Goal: Information Seeking & Learning: Find specific fact

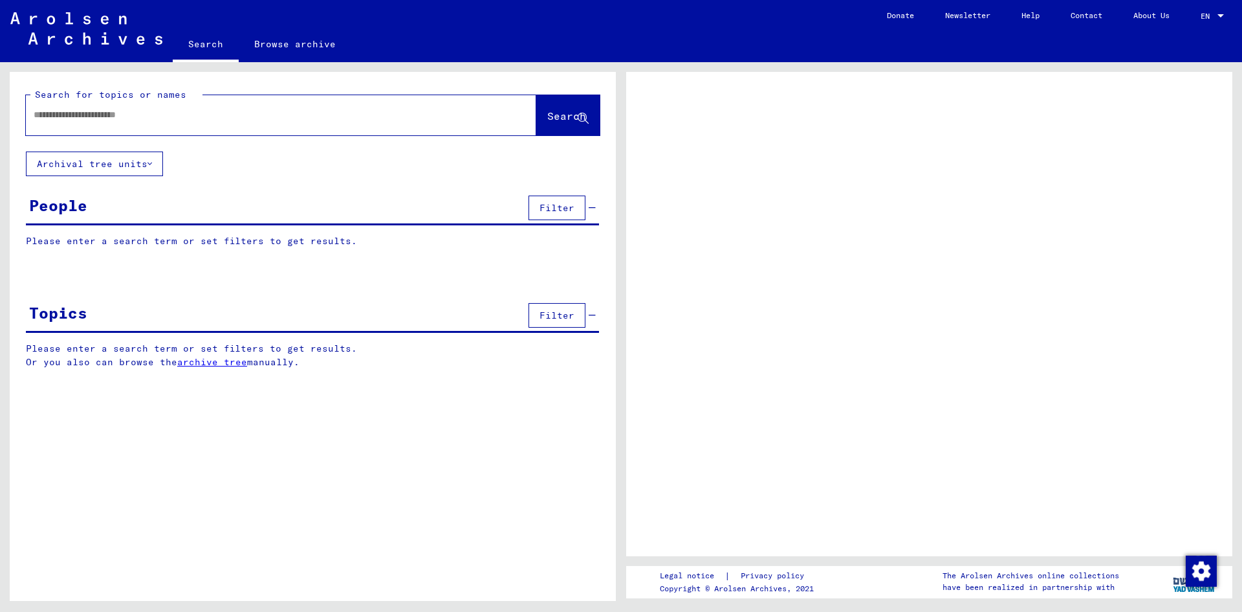
click at [194, 120] on input "text" at bounding box center [270, 115] width 472 height 14
type input "**********"
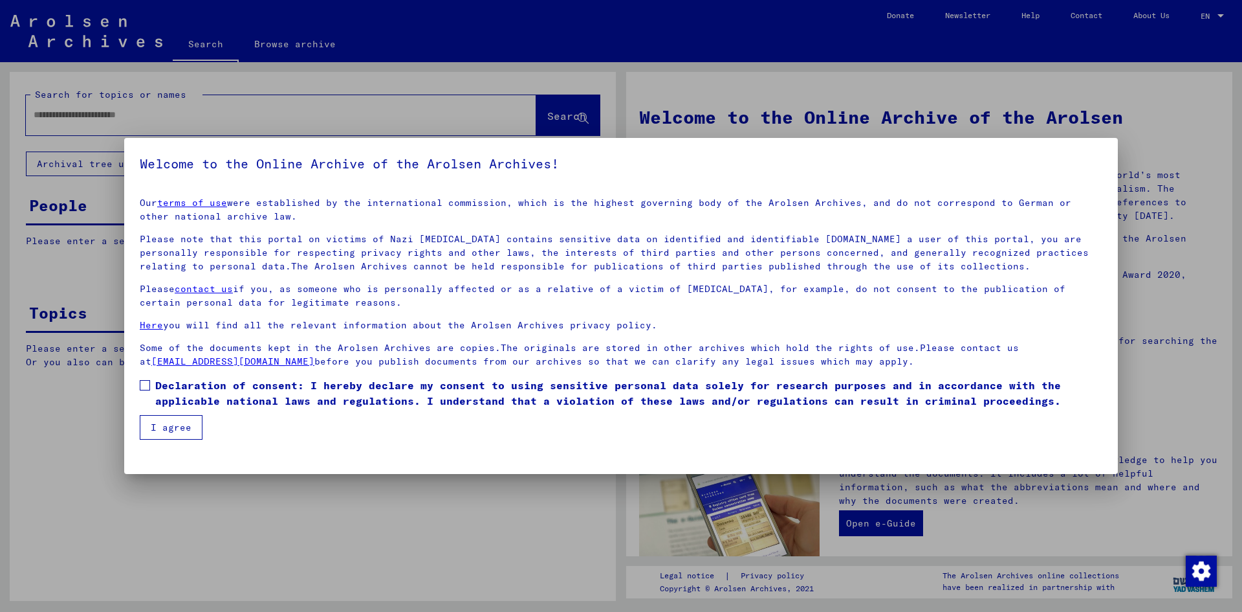
click at [148, 382] on span at bounding box center [145, 385] width 10 height 10
click at [164, 430] on button "I agree" at bounding box center [171, 427] width 63 height 25
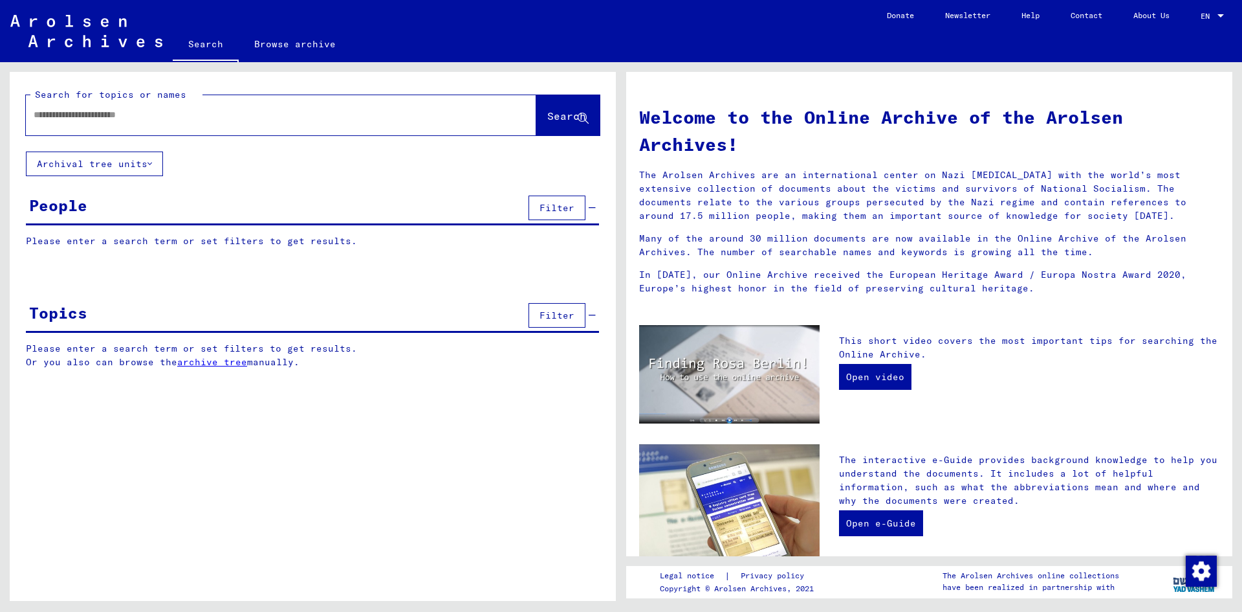
click at [273, 113] on input "text" at bounding box center [266, 115] width 464 height 14
type input "**********"
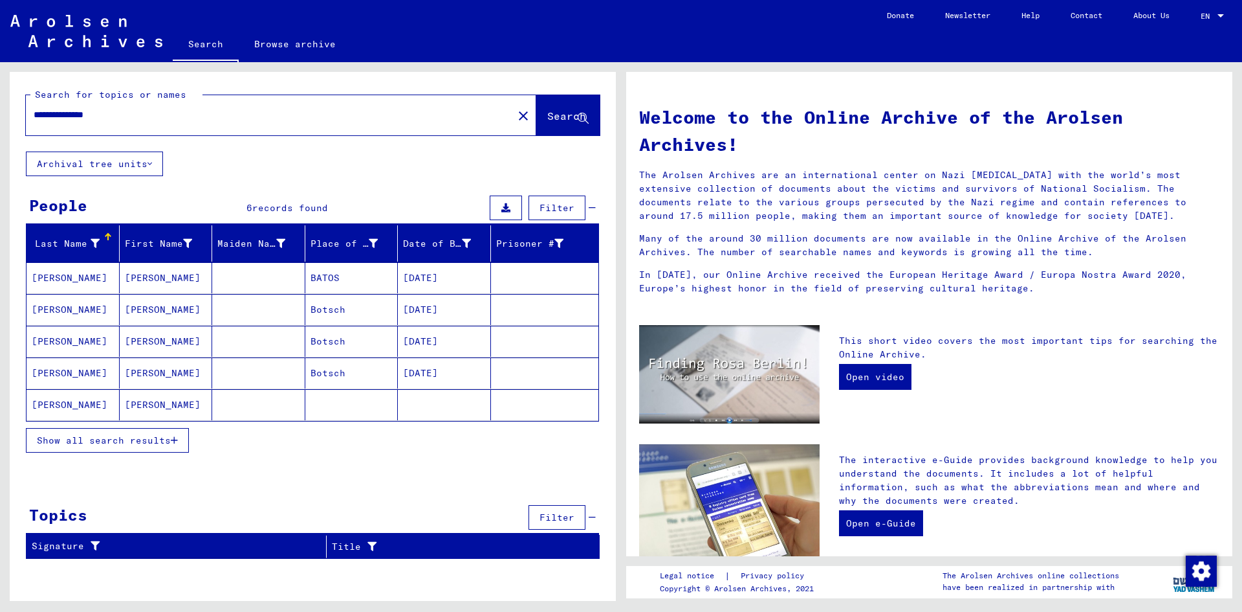
click at [325, 280] on mat-cell "BATOS" at bounding box center [351, 277] width 93 height 31
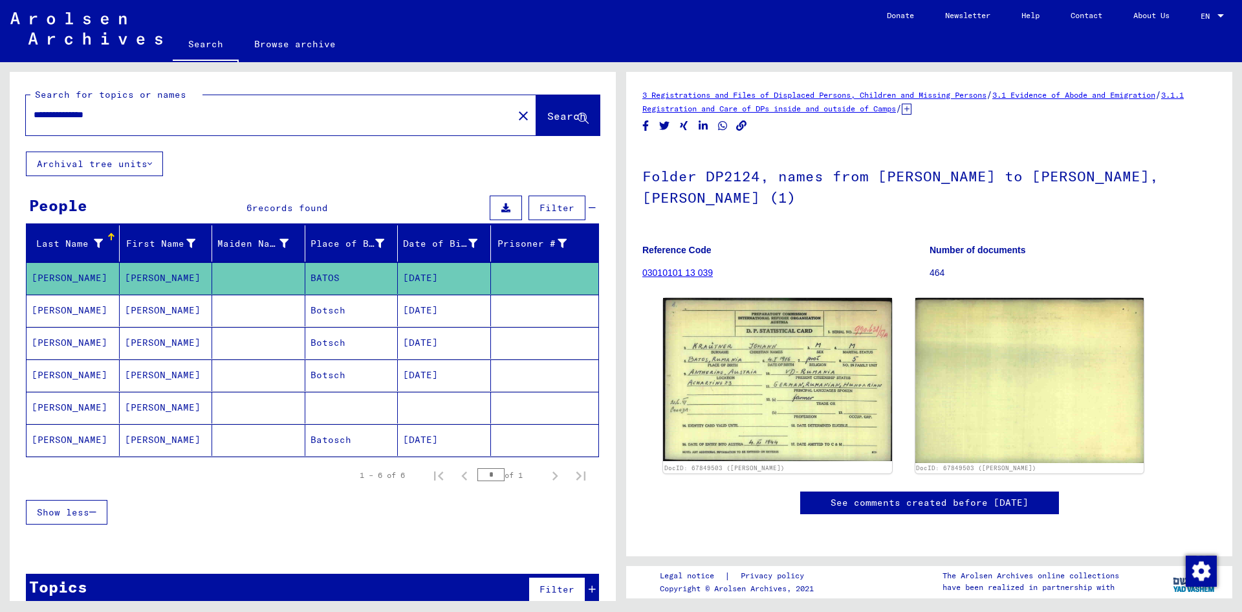
click at [326, 310] on mat-cell "Botsch" at bounding box center [351, 310] width 93 height 32
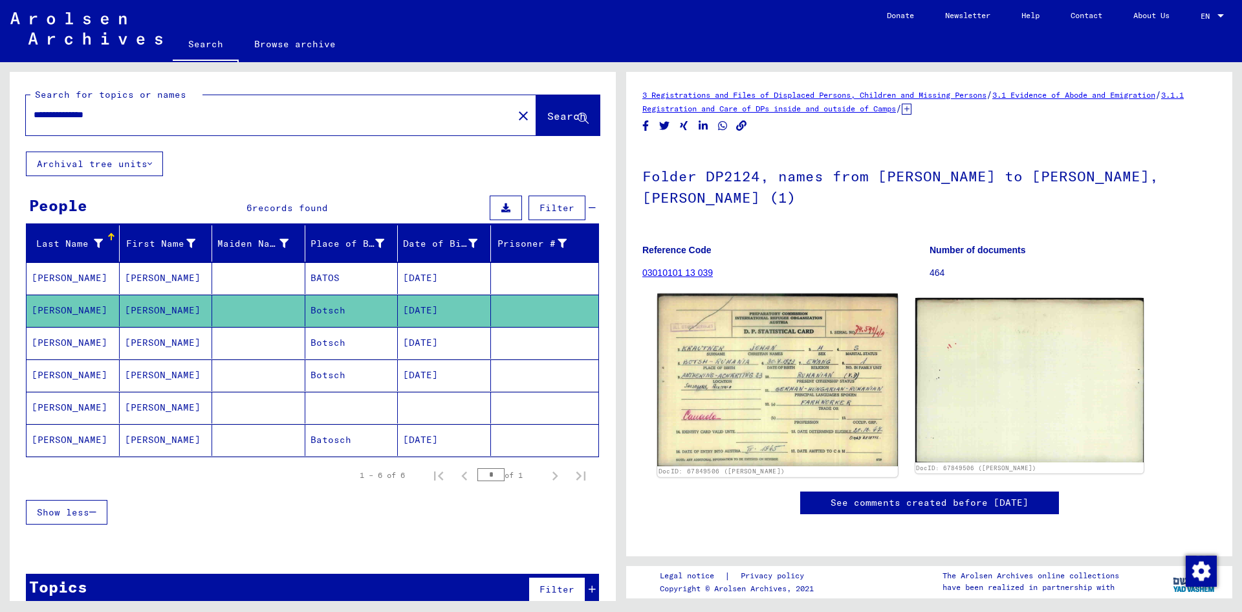
click at [789, 349] on img at bounding box center [777, 379] width 240 height 172
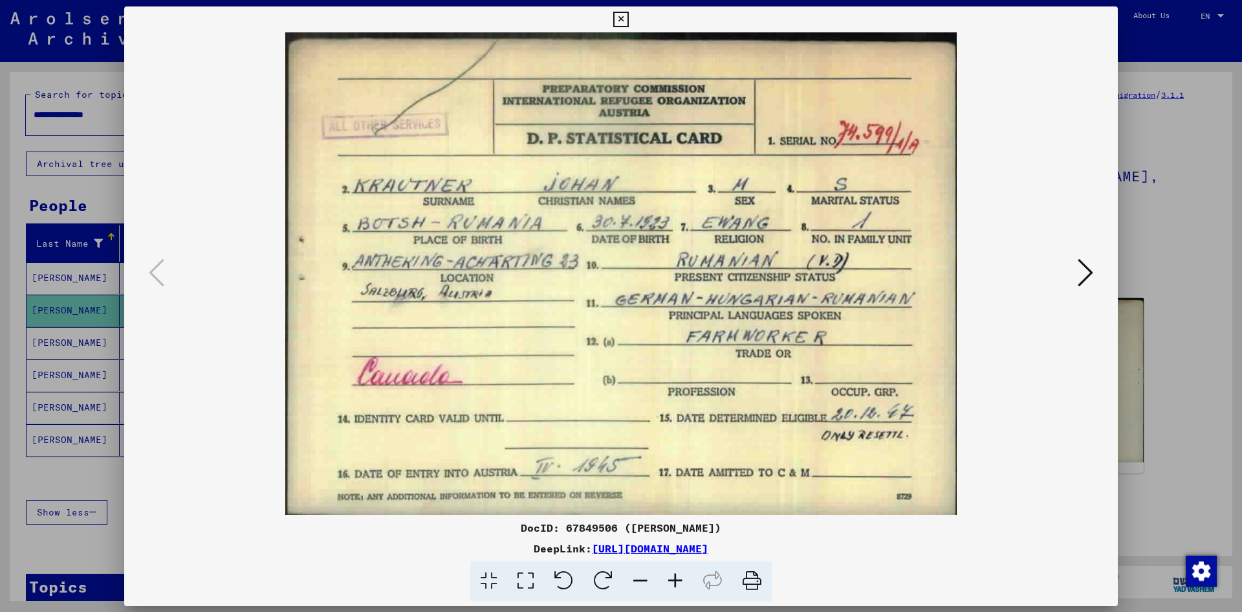
click at [789, 349] on img at bounding box center [621, 273] width 906 height 482
click at [1090, 277] on icon at bounding box center [1086, 272] width 16 height 31
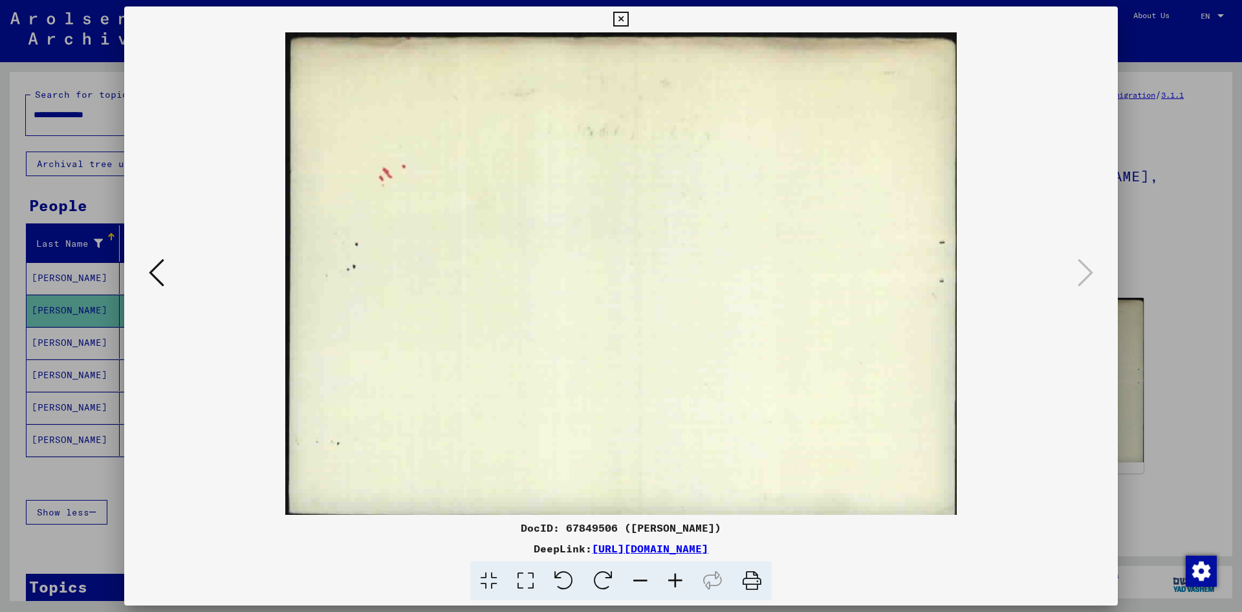
click at [166, 279] on button at bounding box center [156, 273] width 23 height 37
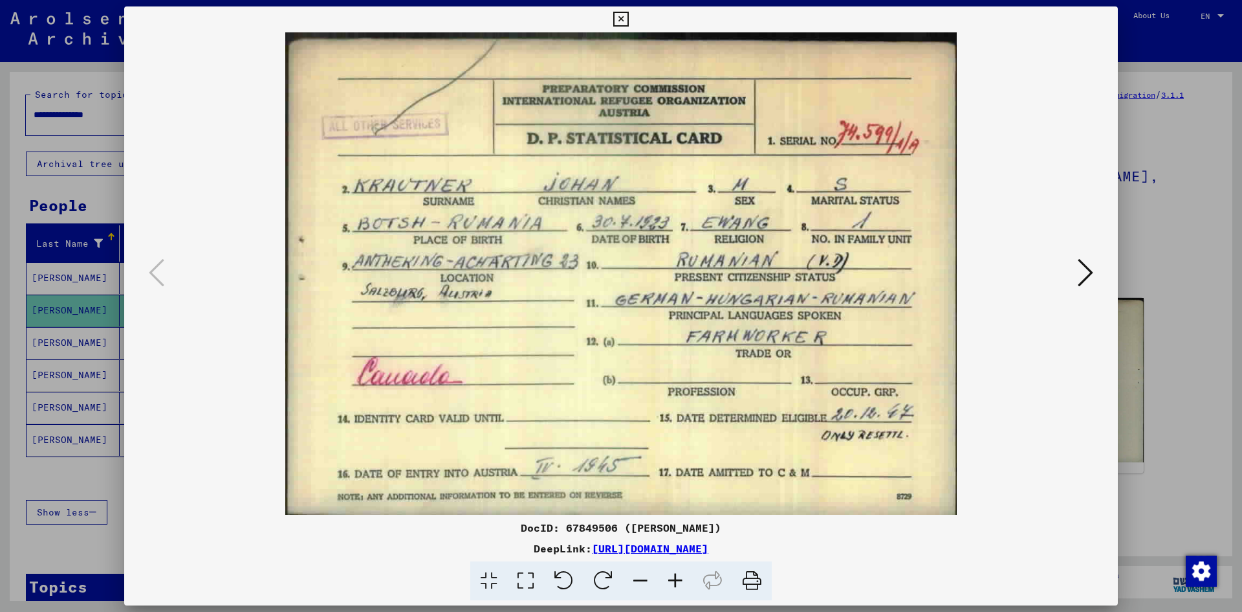
click at [1146, 485] on div at bounding box center [621, 306] width 1242 height 612
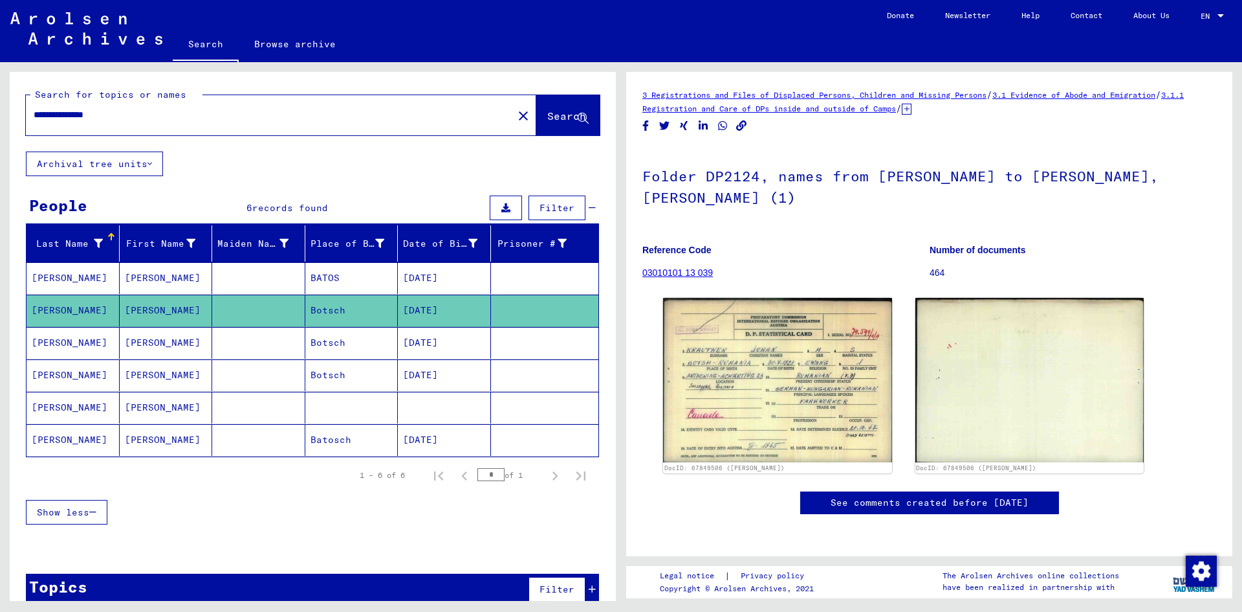
click at [166, 346] on mat-cell "[PERSON_NAME]" at bounding box center [166, 343] width 93 height 32
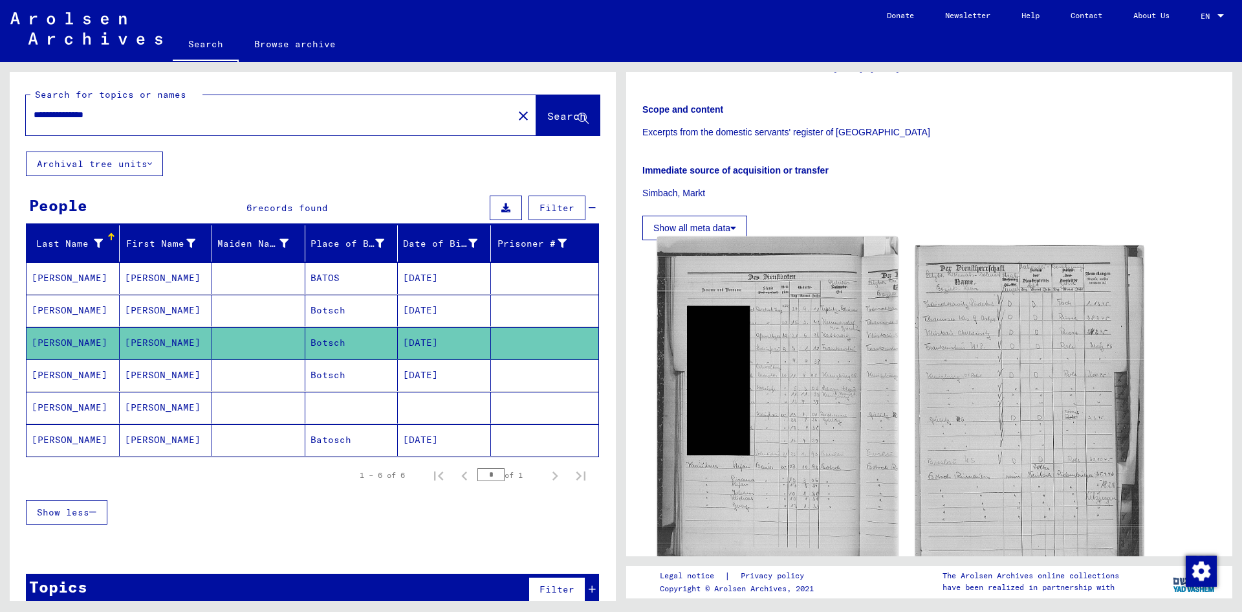
scroll to position [259, 0]
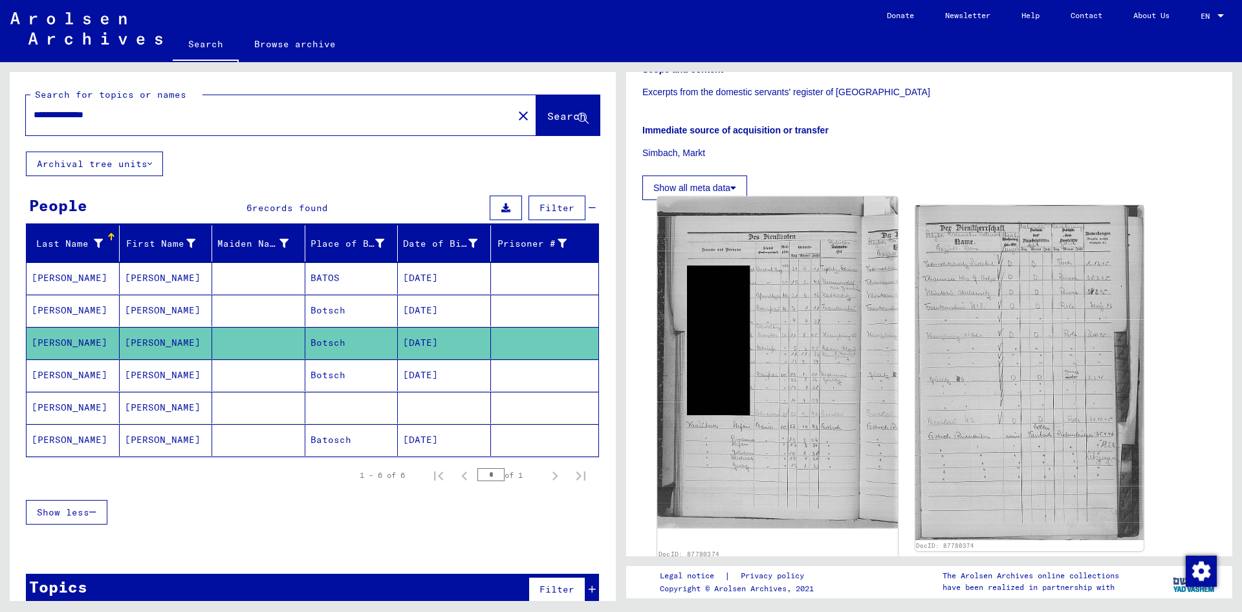
click at [789, 295] on img at bounding box center [777, 363] width 240 height 332
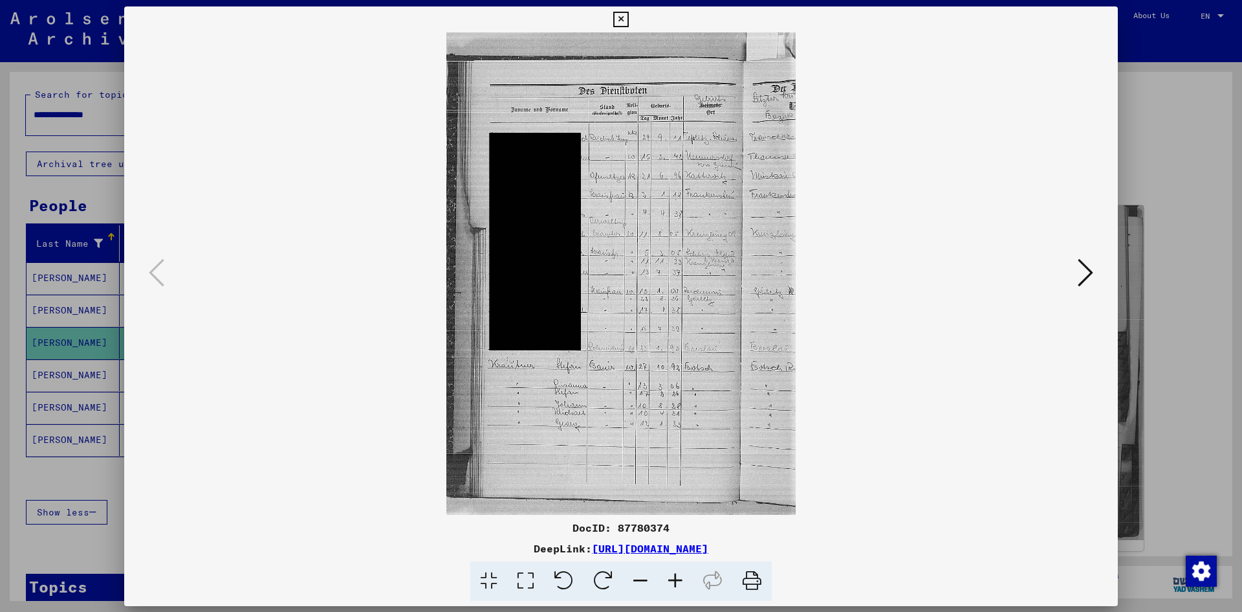
click at [789, 295] on img at bounding box center [621, 273] width 906 height 482
click at [1080, 266] on icon at bounding box center [1086, 272] width 16 height 31
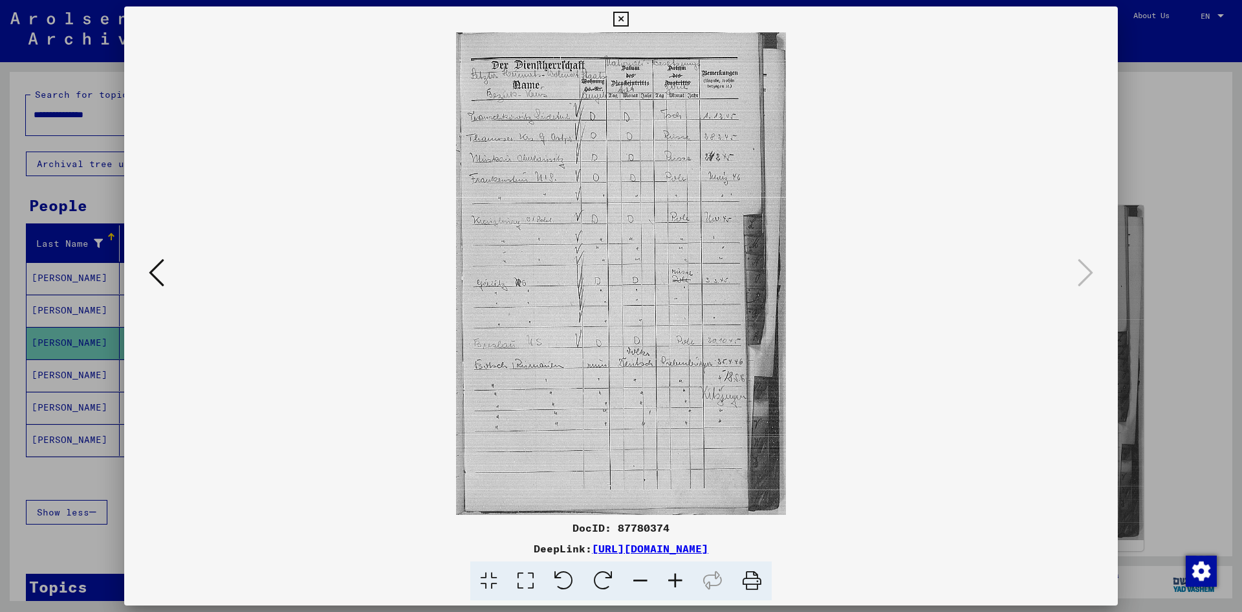
click at [1185, 131] on div at bounding box center [621, 306] width 1242 height 612
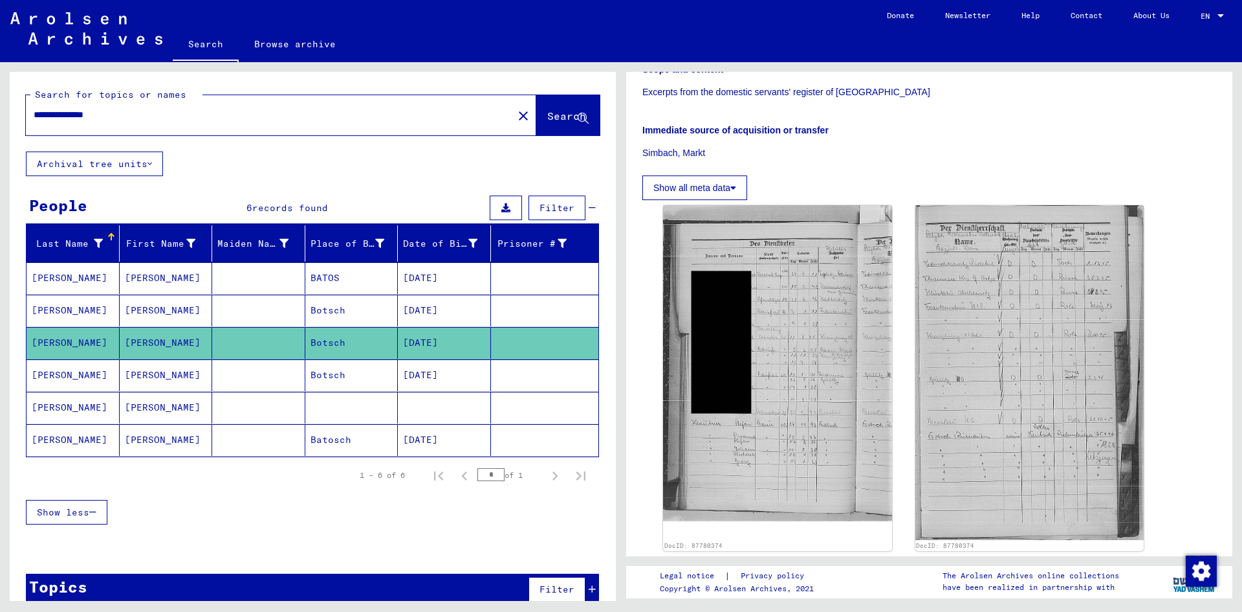
click at [307, 375] on mat-cell "Botsch" at bounding box center [351, 375] width 93 height 32
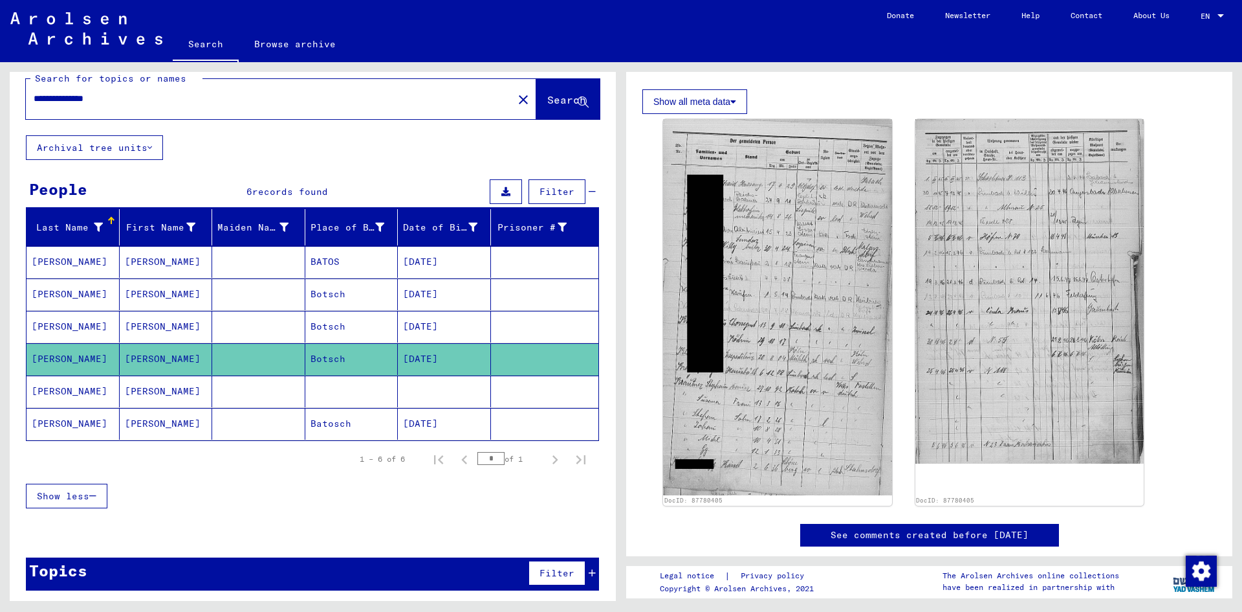
scroll to position [20, 0]
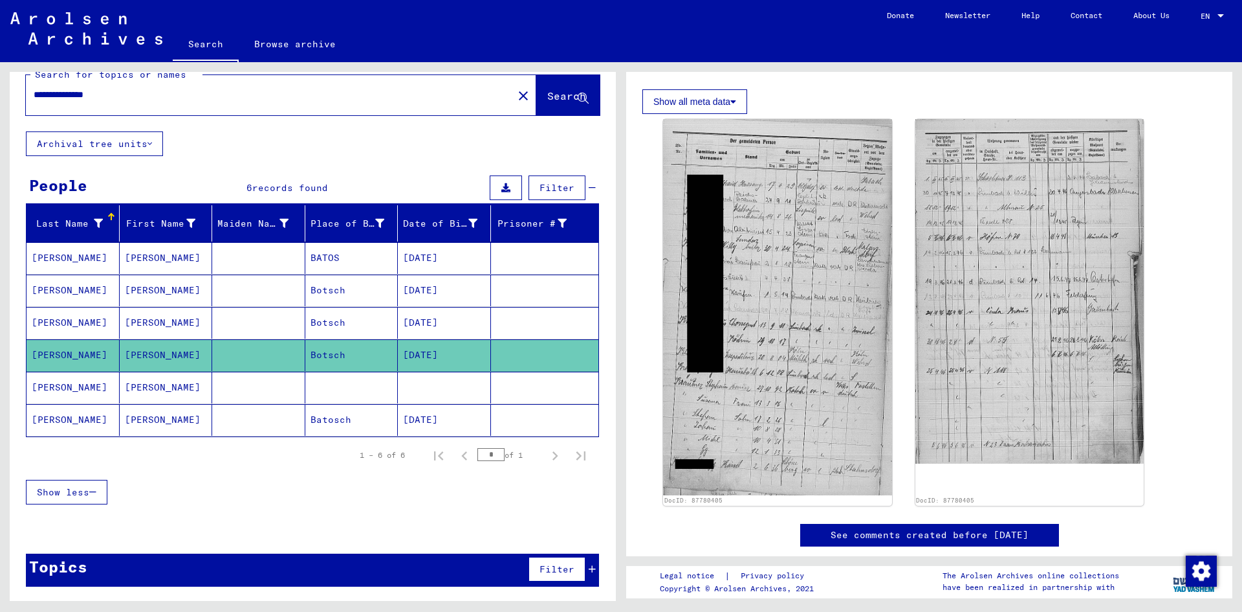
click at [338, 382] on mat-cell at bounding box center [351, 387] width 93 height 32
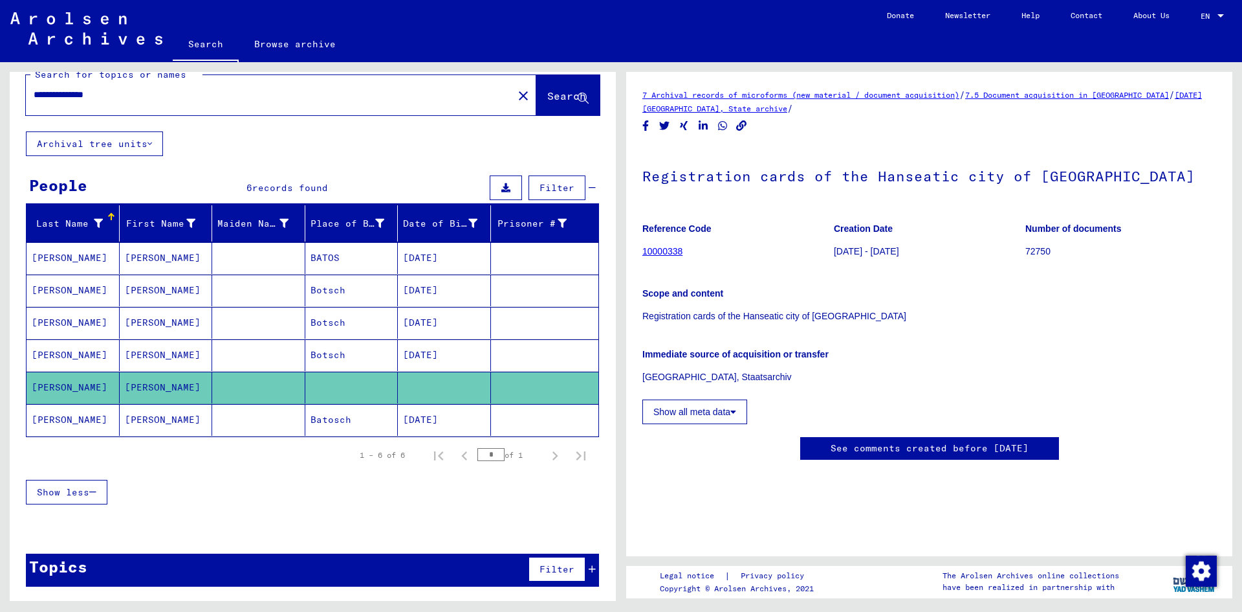
click at [344, 408] on mat-cell "Batosch" at bounding box center [351, 420] width 93 height 32
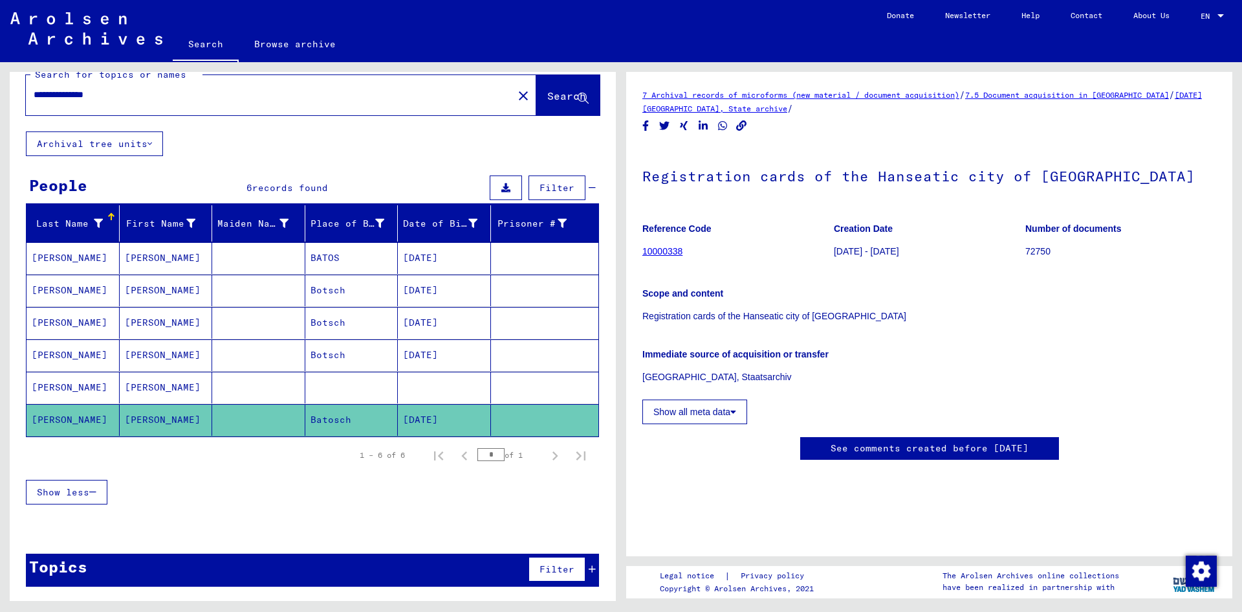
click at [459, 412] on mat-cell "[DATE]" at bounding box center [444, 420] width 93 height 32
click at [239, 258] on mat-cell at bounding box center [258, 258] width 93 height 32
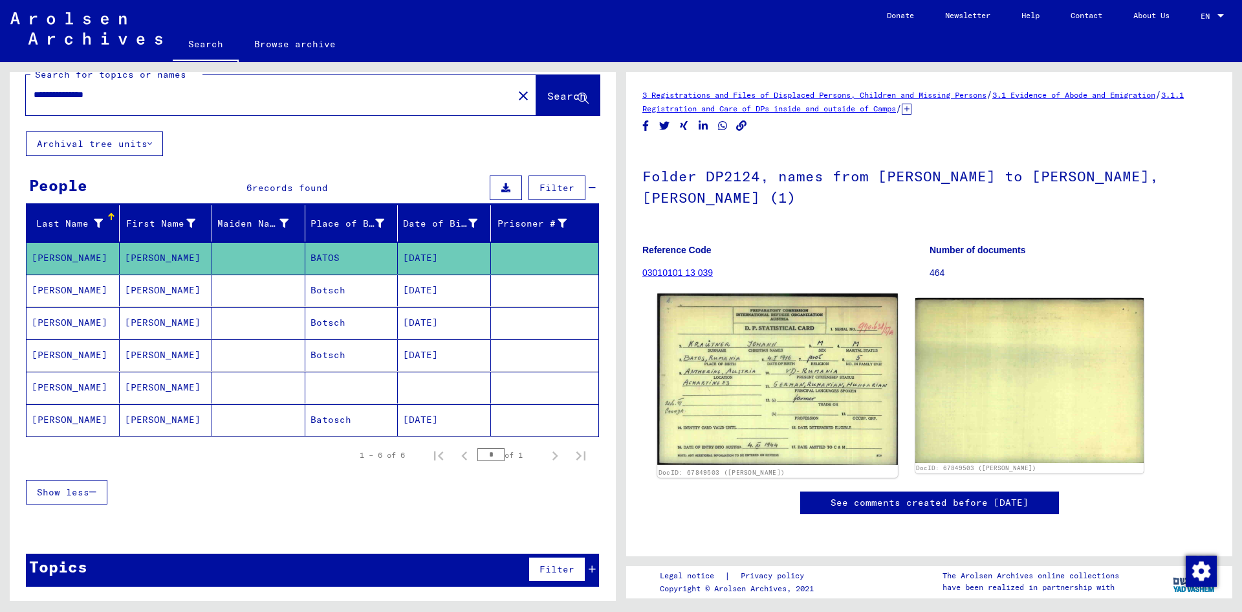
click at [769, 363] on img at bounding box center [777, 378] width 240 height 171
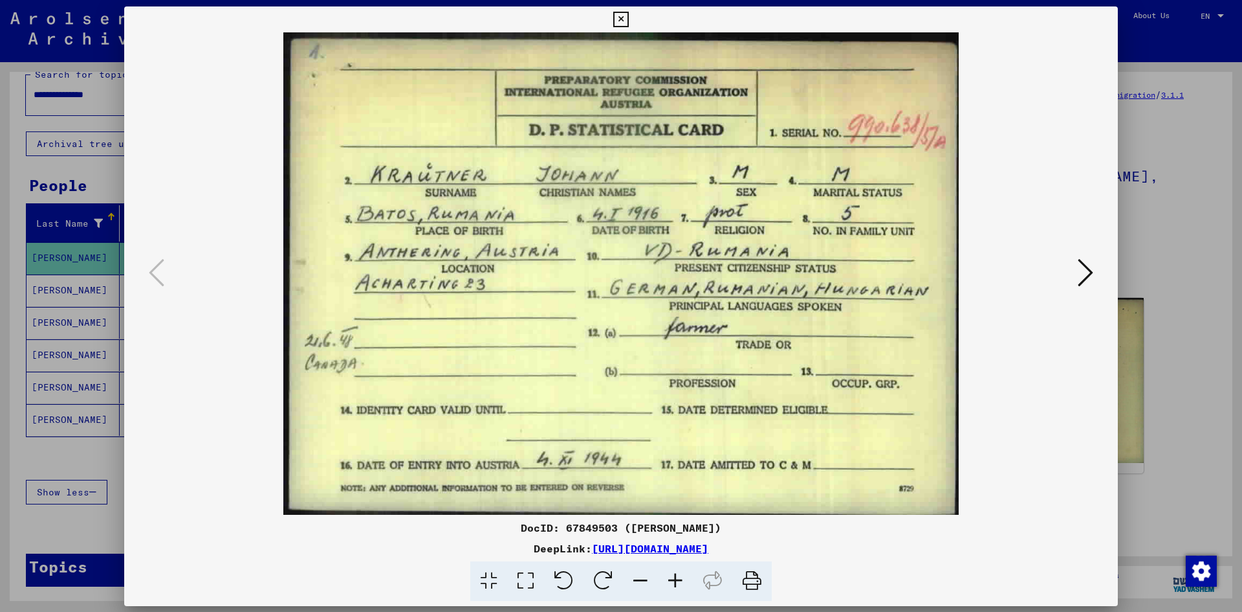
click at [769, 363] on img at bounding box center [621, 273] width 906 height 482
click at [1092, 273] on icon at bounding box center [1086, 272] width 16 height 31
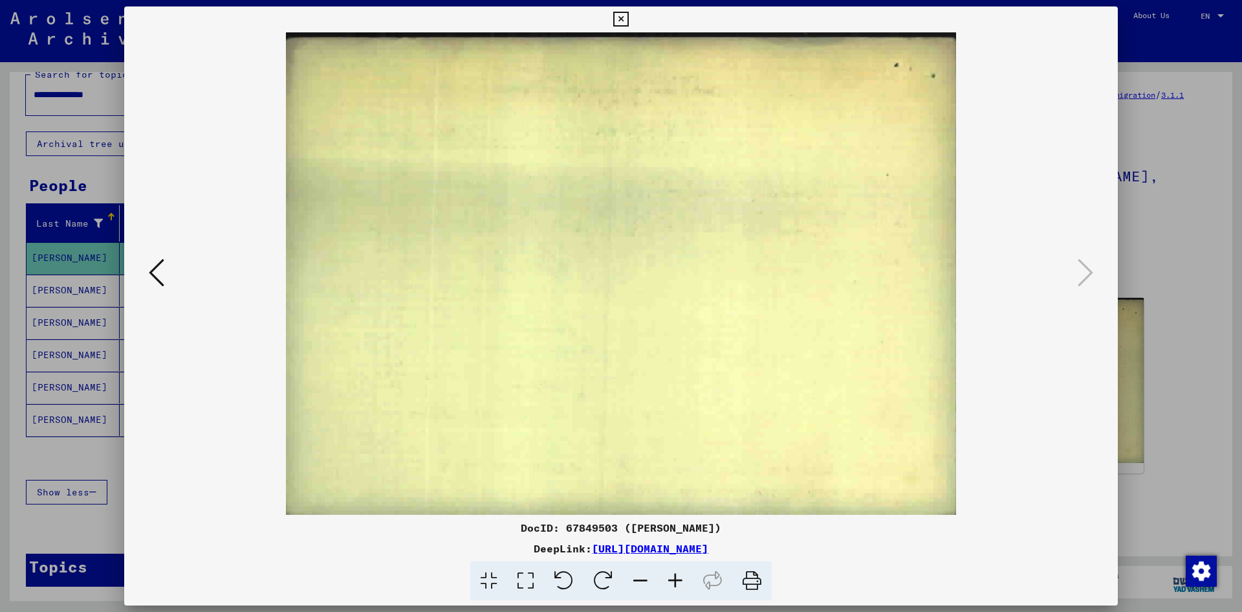
click at [153, 255] on button at bounding box center [156, 273] width 23 height 37
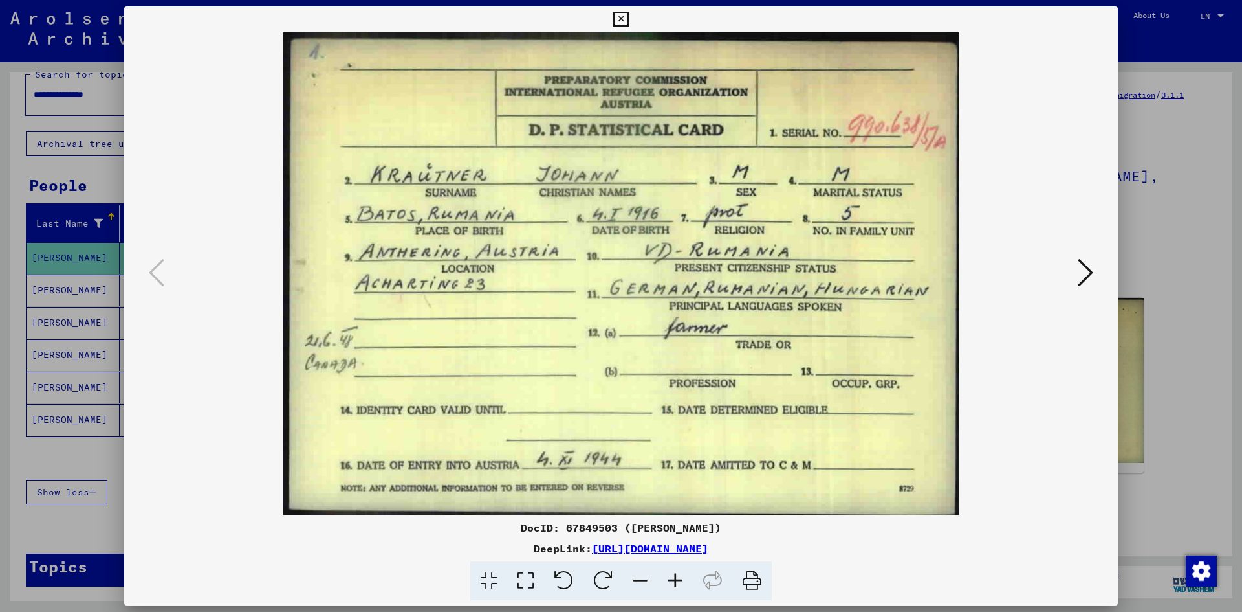
click at [1169, 222] on div at bounding box center [621, 306] width 1242 height 612
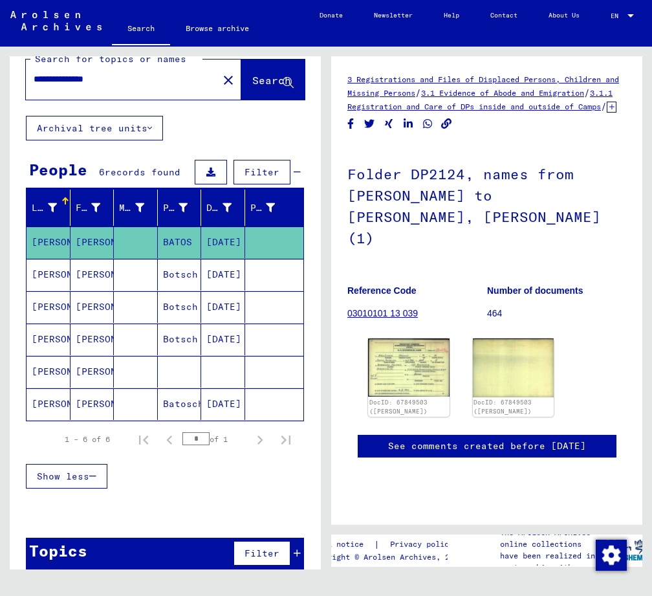
click at [185, 337] on mat-cell "Botsch" at bounding box center [180, 340] width 44 height 32
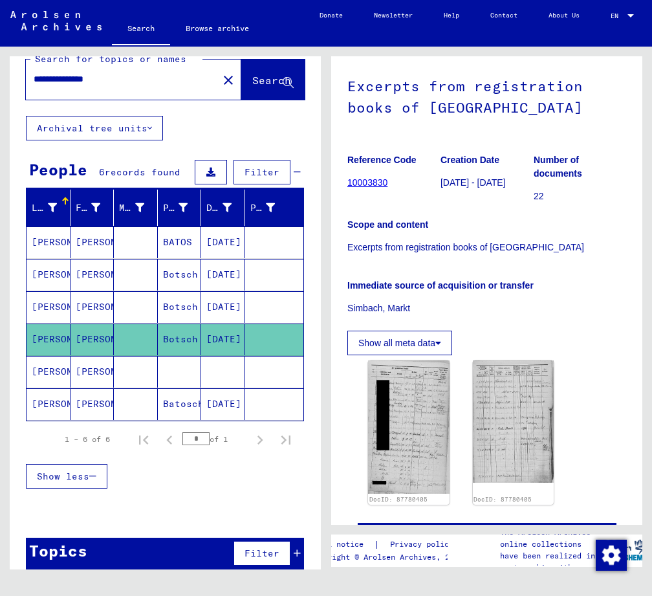
scroll to position [129, 0]
click at [188, 305] on mat-cell "Botsch" at bounding box center [180, 307] width 44 height 32
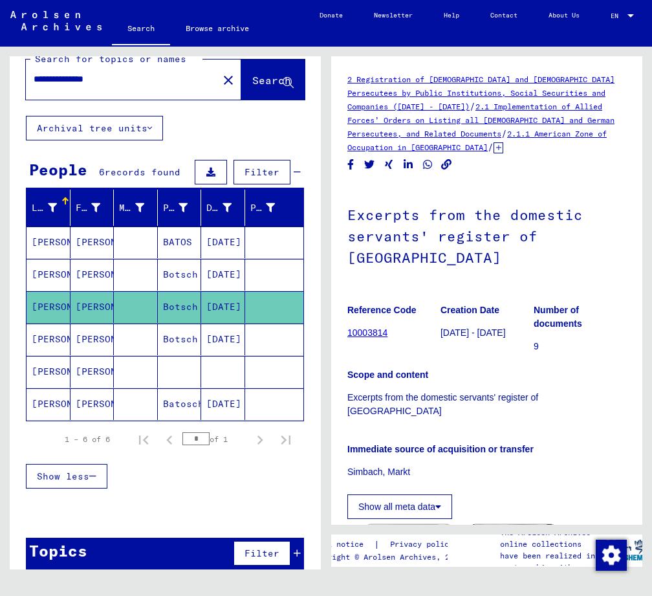
scroll to position [324, 0]
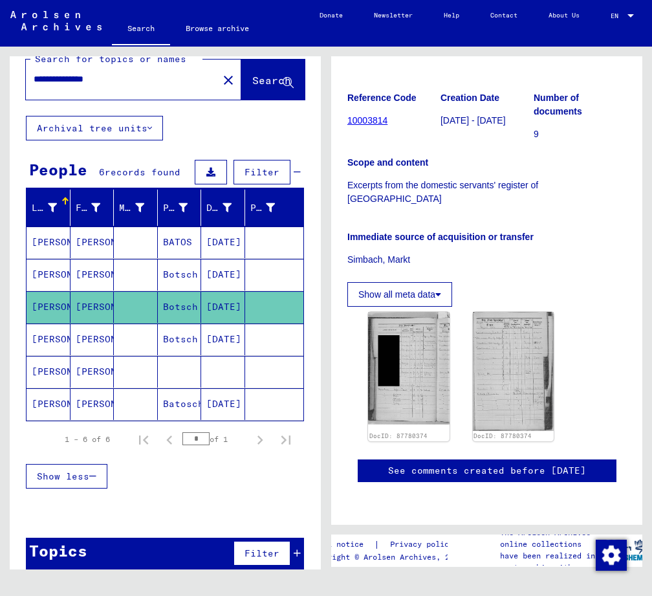
click at [207, 278] on mat-cell "[DATE]" at bounding box center [223, 275] width 44 height 32
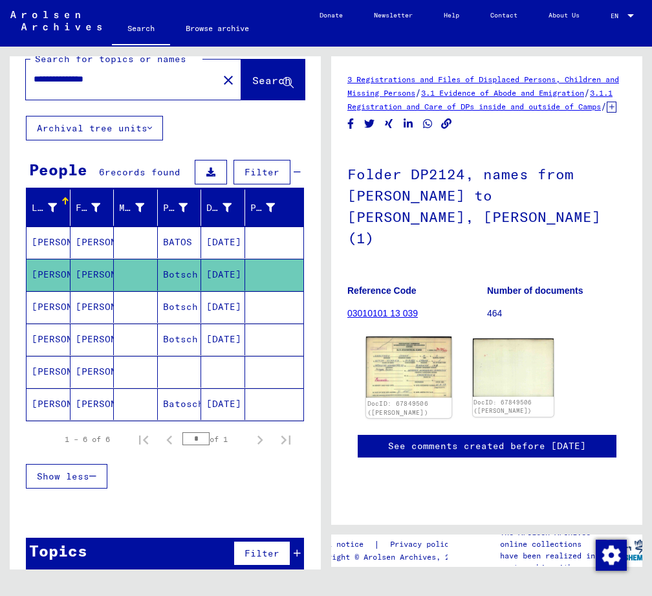
click at [395, 341] on img at bounding box center [408, 366] width 85 height 61
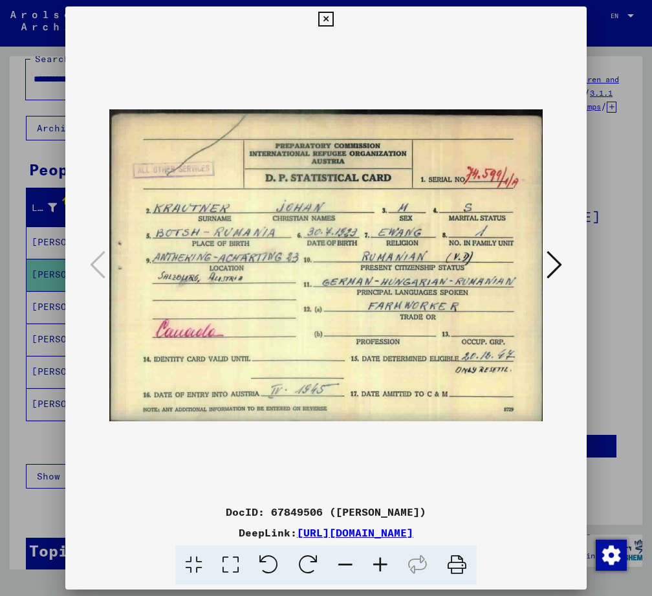
click at [53, 413] on div at bounding box center [326, 298] width 652 height 596
click at [51, 413] on mat-cell "[PERSON_NAME]" at bounding box center [49, 404] width 44 height 32
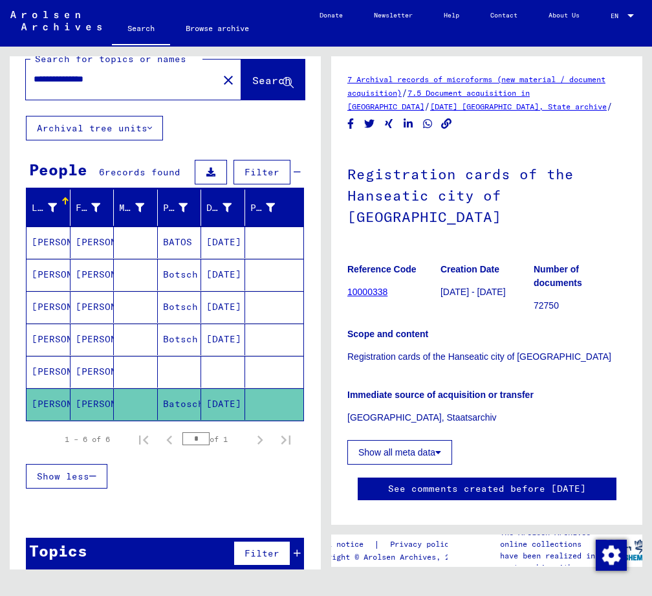
click at [102, 232] on mat-cell "[PERSON_NAME]" at bounding box center [93, 242] width 44 height 32
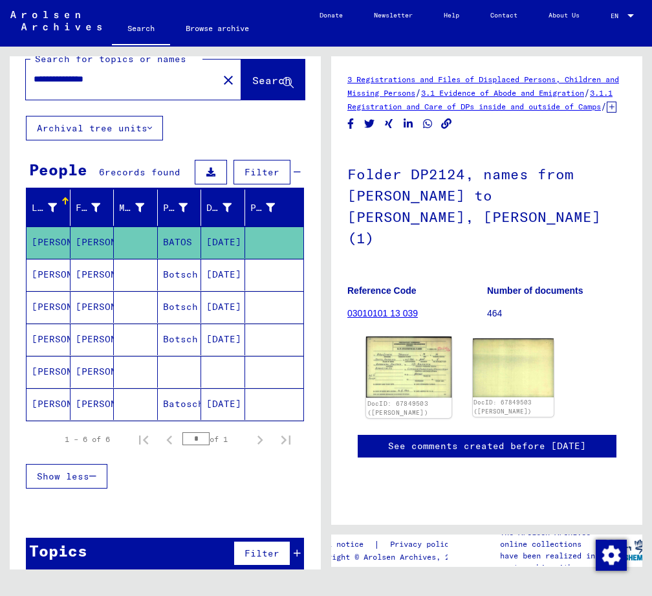
click at [404, 357] on img at bounding box center [408, 366] width 85 height 61
